Goal: Navigation & Orientation: Find specific page/section

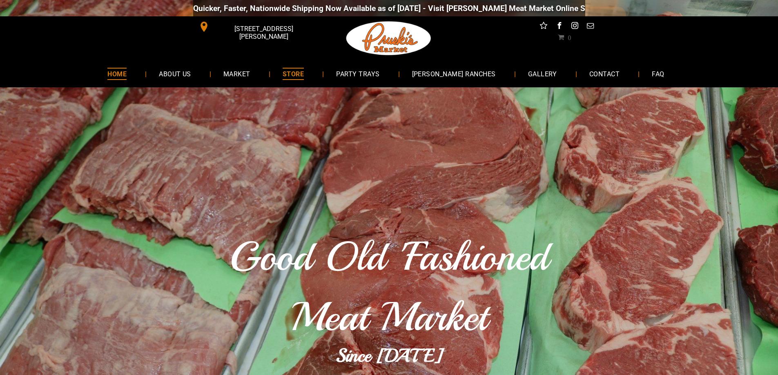
click at [304, 73] on span "STORE" at bounding box center [293, 74] width 21 height 12
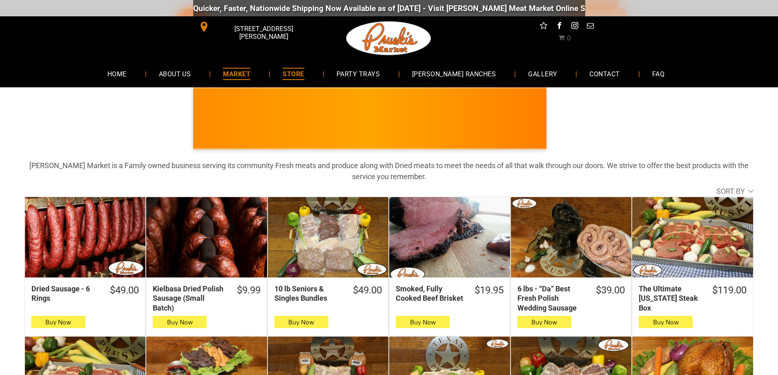
click at [250, 71] on span "MARKET" at bounding box center [236, 74] width 27 height 12
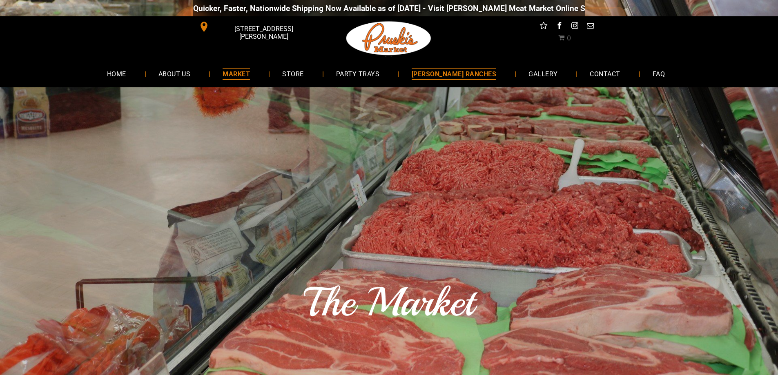
click at [454, 77] on span "[PERSON_NAME] RANCHES" at bounding box center [454, 74] width 85 height 12
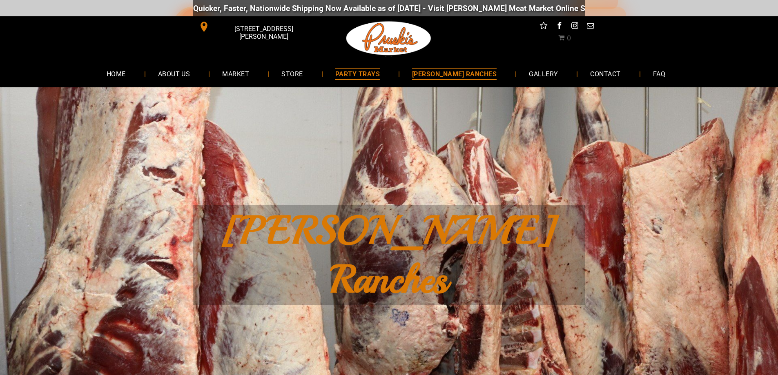
click at [376, 76] on span "PARTY TRAYS" at bounding box center [357, 74] width 45 height 12
